Goal: Task Accomplishment & Management: Manage account settings

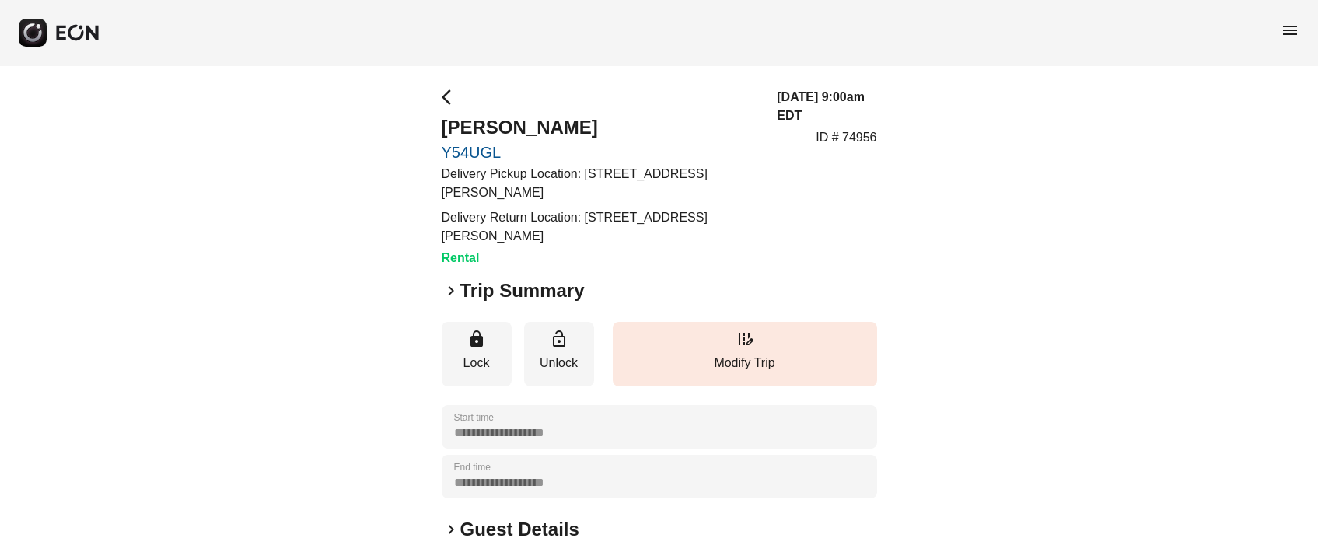
drag, startPoint x: 589, startPoint y: 217, endPoint x: 600, endPoint y: 228, distance: 15.4
click at [605, 236] on p "Delivery Return Location: 1111 Gerard Avenue, The Bronx, NY, USA" at bounding box center [600, 226] width 317 height 37
click at [601, 228] on p "Delivery Return Location: 1111 Gerard Avenue, The Bronx, NY, USA" at bounding box center [600, 226] width 317 height 37
drag, startPoint x: 583, startPoint y: 215, endPoint x: 606, endPoint y: 233, distance: 29.3
click at [606, 233] on p "Delivery Return Location: 1111 Gerard Avenue, The Bronx, NY, USA" at bounding box center [600, 226] width 317 height 37
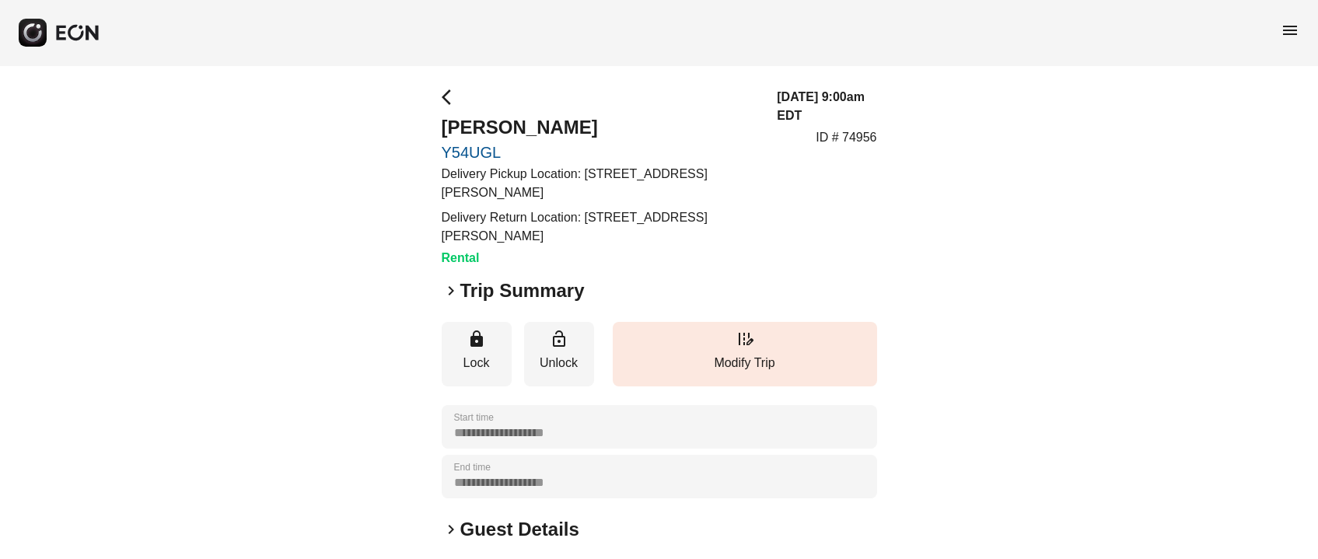
copy p "1111 Gerard Avenue, The Bronx, NY, USA"
